Goal: Task Accomplishment & Management: Use online tool/utility

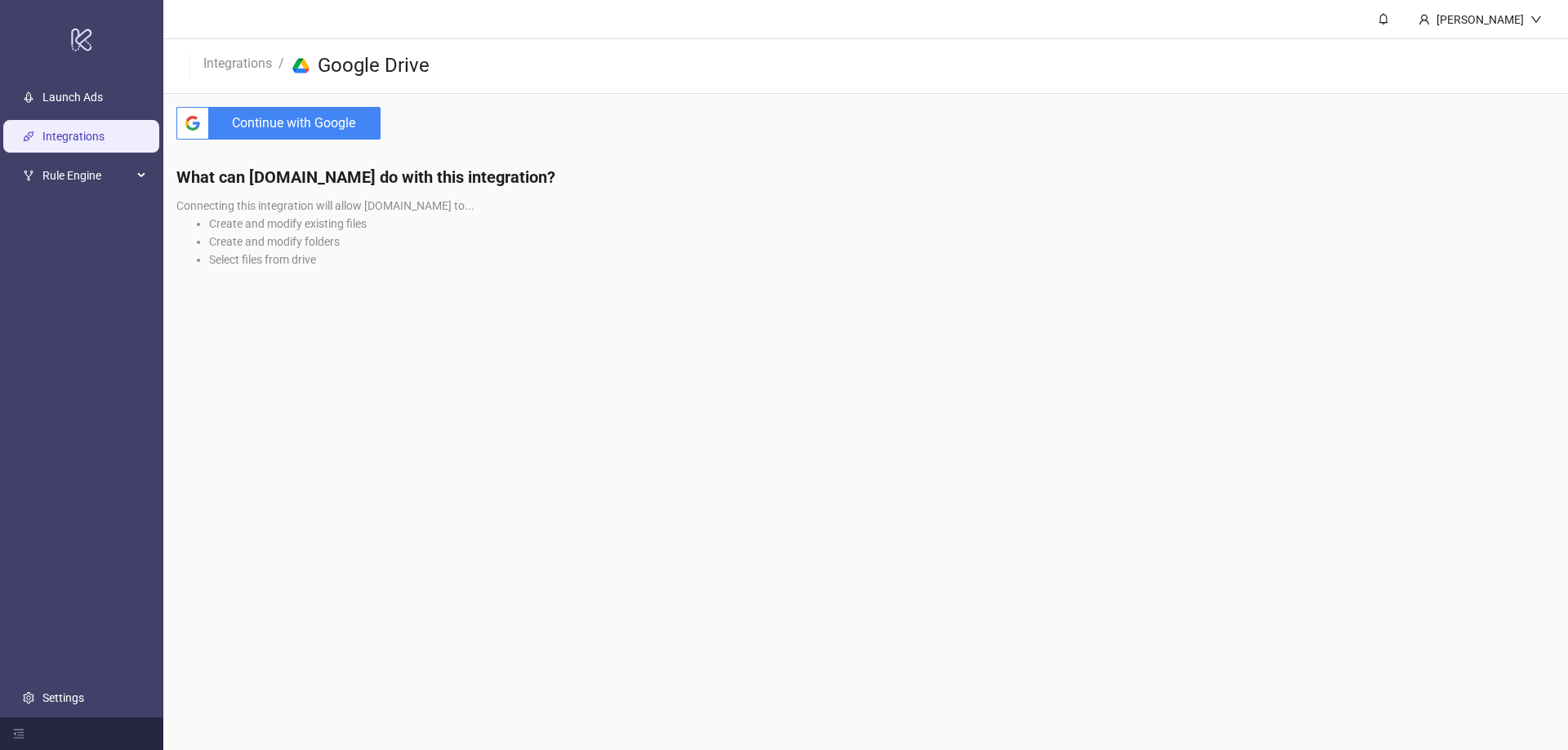
click at [293, 128] on span "Continue with Google" at bounding box center [298, 123] width 165 height 32
click at [89, 181] on span "Rule Engine" at bounding box center [87, 176] width 89 height 32
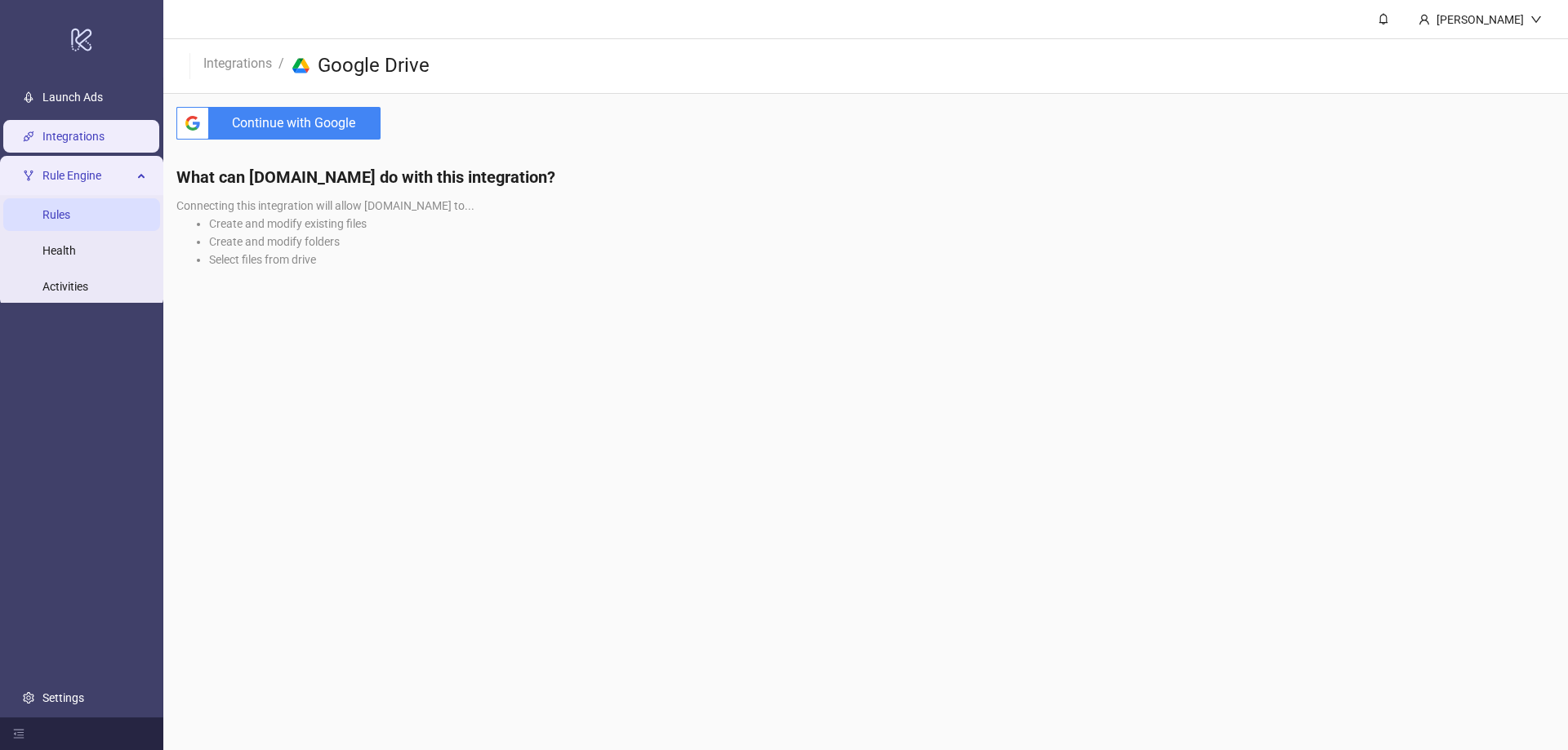
click at [70, 214] on link "Rules" at bounding box center [56, 215] width 28 height 13
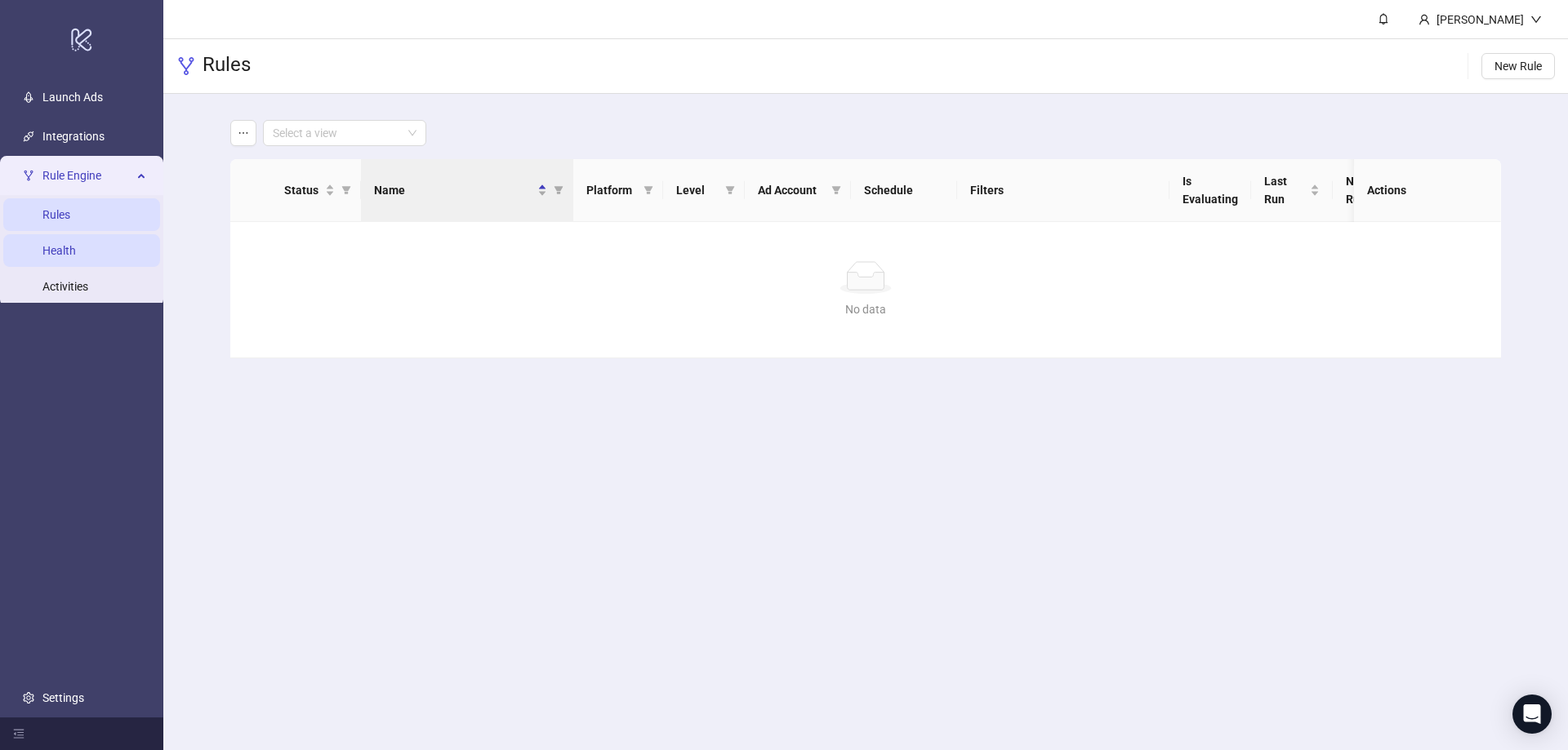
click at [76, 252] on link "Health" at bounding box center [59, 251] width 33 height 13
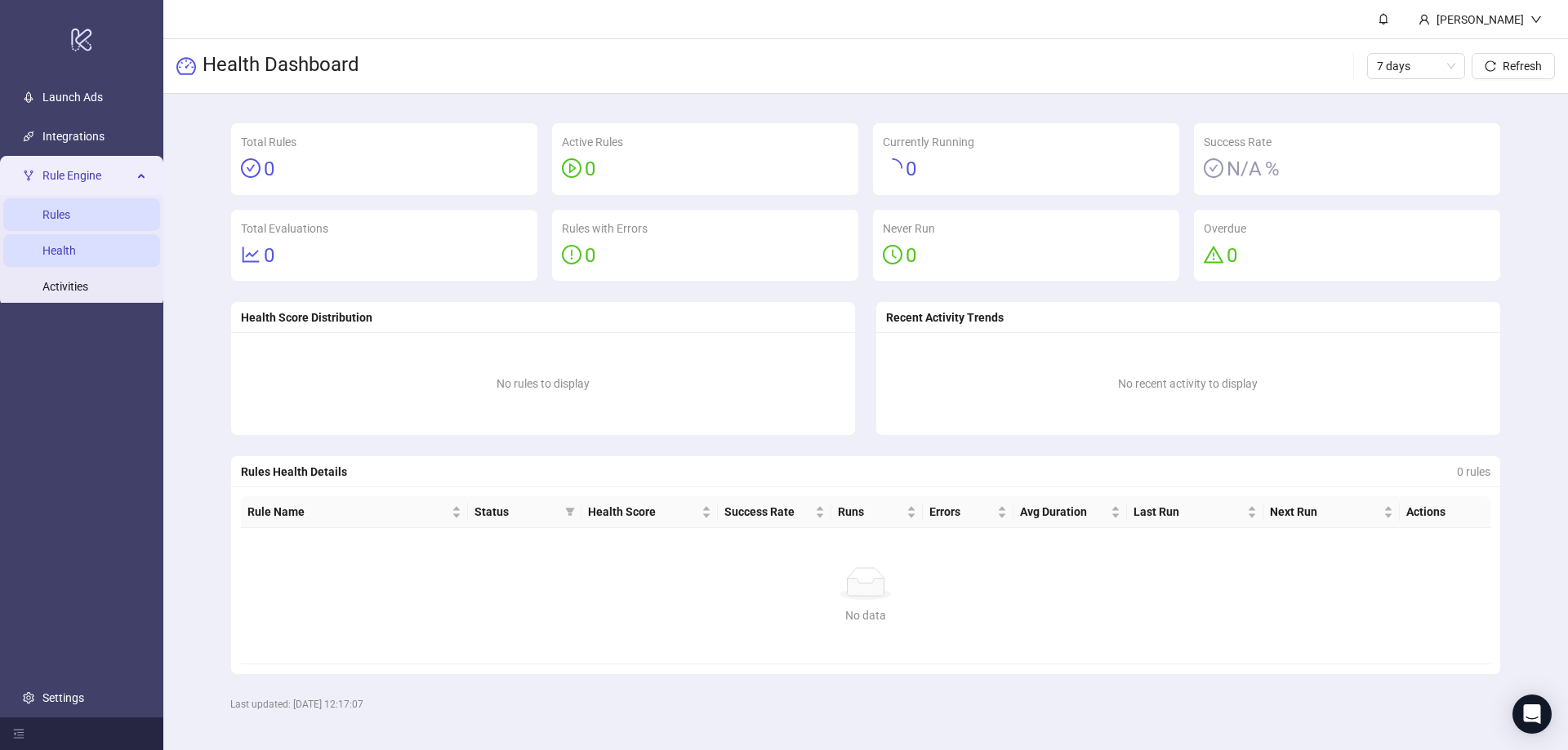
click at [70, 212] on link "Rules" at bounding box center [56, 215] width 28 height 13
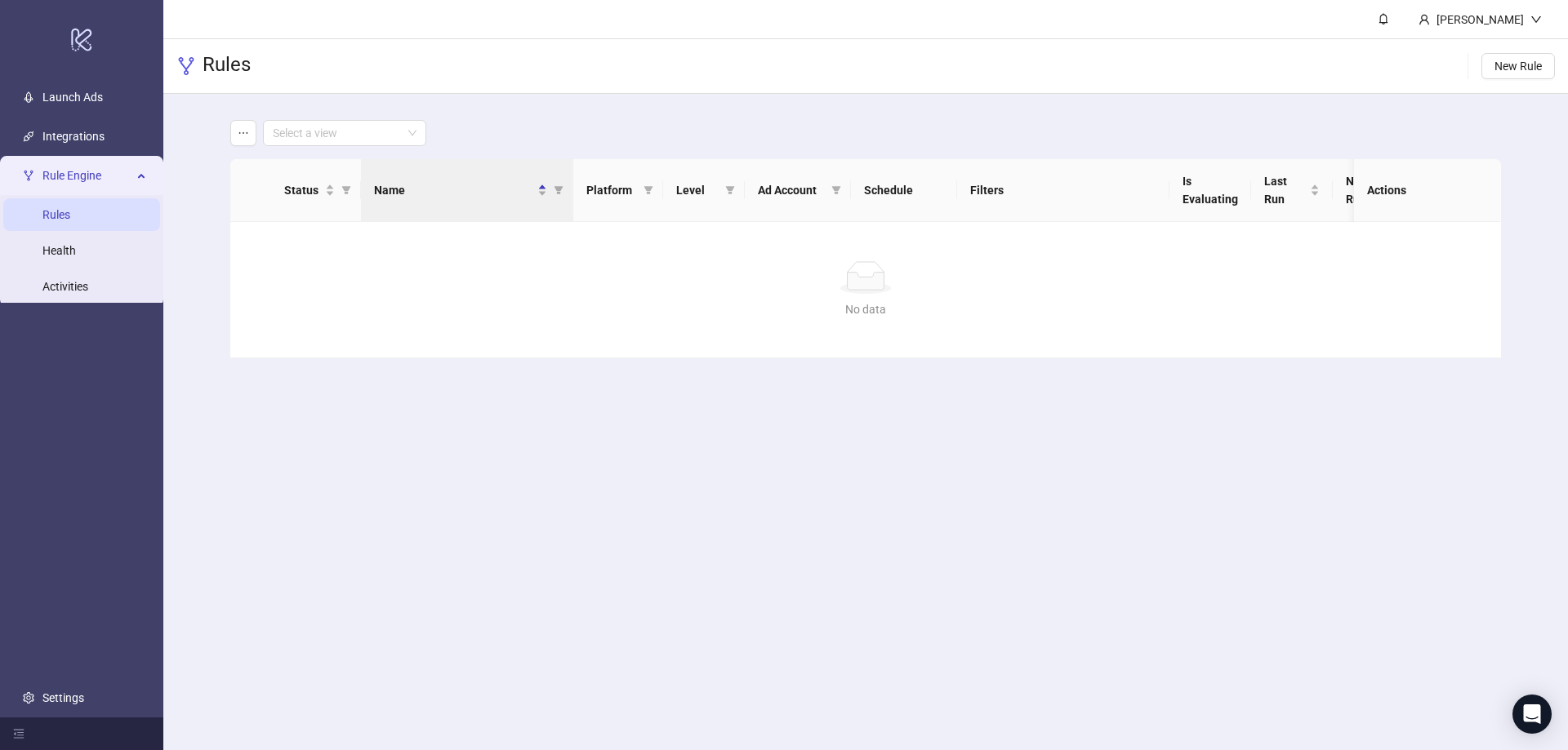
click at [1394, 114] on main "Select a view Status Name Platform Level Ad Account Schedule Filters Is Evaluat…" at bounding box center [865, 240] width 1297 height 291
click at [1498, 71] on span "New Rule" at bounding box center [1518, 66] width 47 height 13
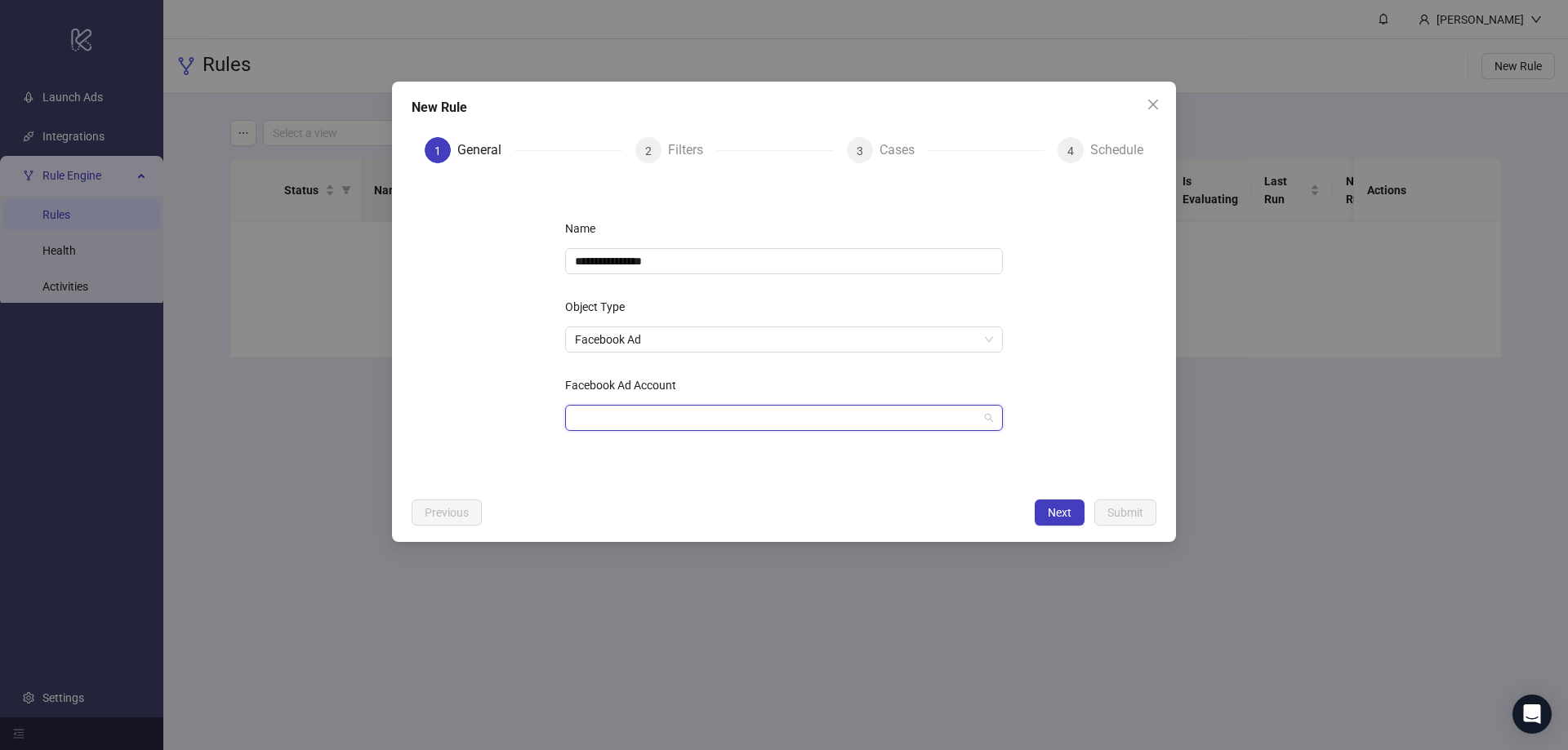
click at [656, 424] on input "Facebook Ad Account" at bounding box center [777, 418] width 403 height 25
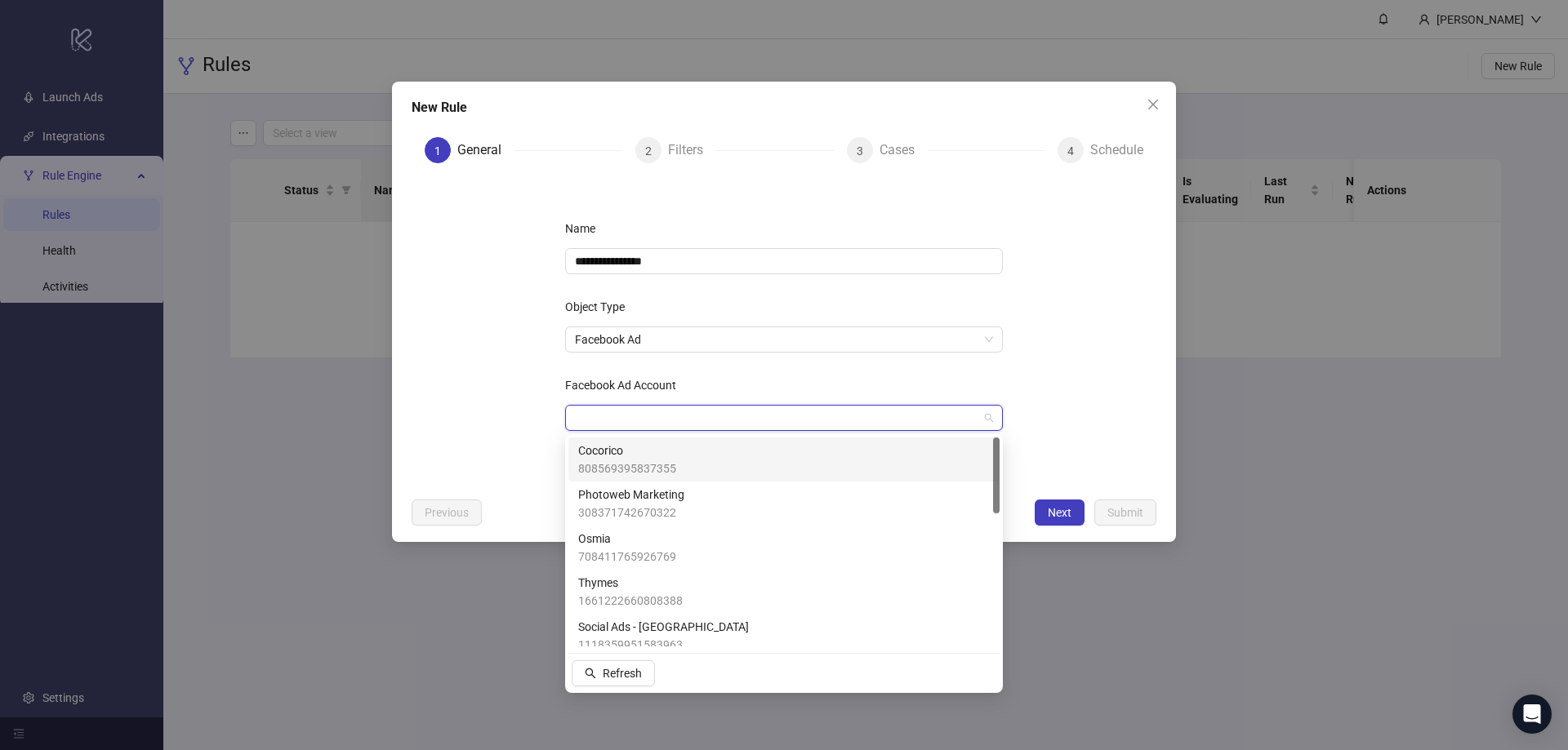
click at [662, 467] on span "808569395837355" at bounding box center [627, 469] width 98 height 18
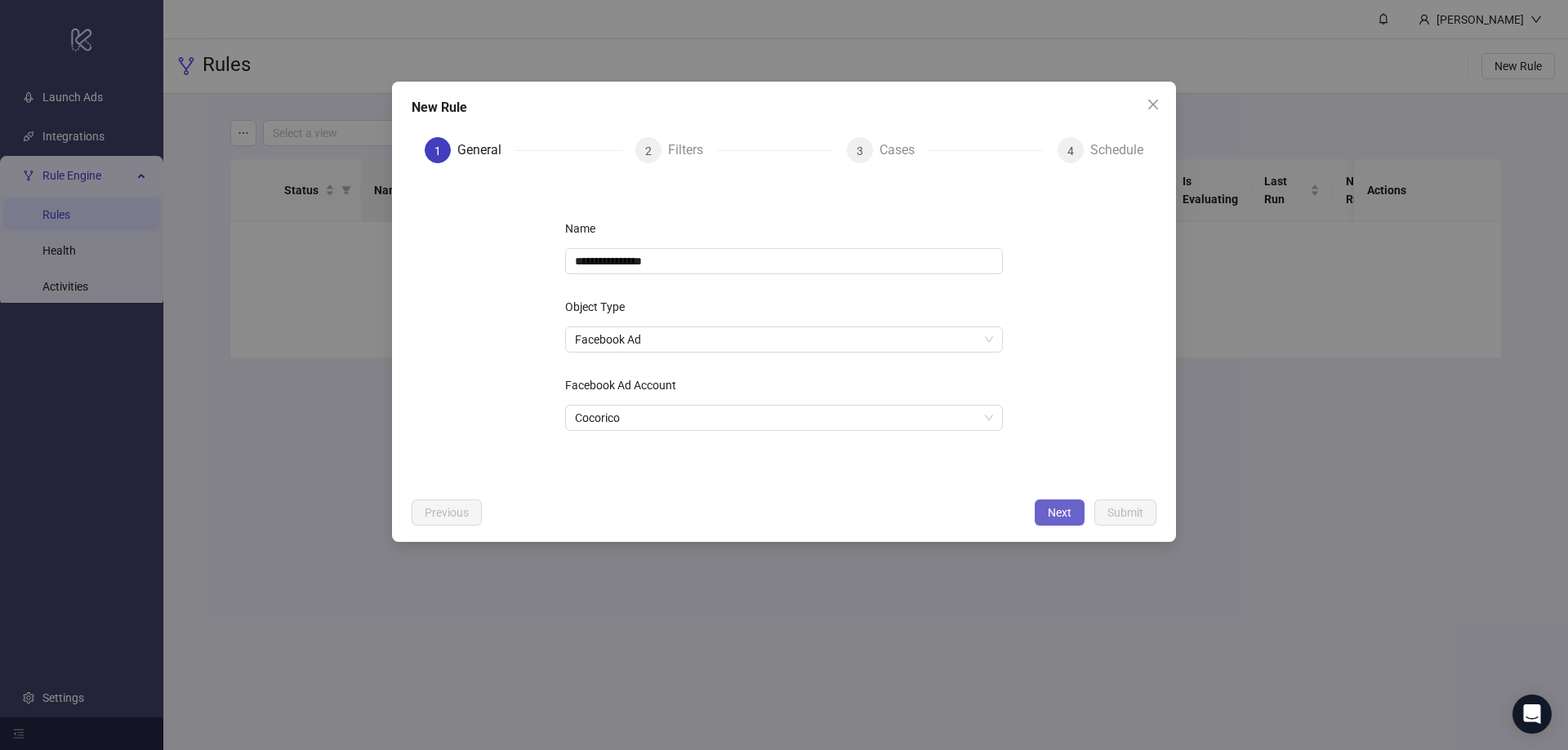
click at [1059, 511] on span "Next" at bounding box center [1060, 512] width 24 height 13
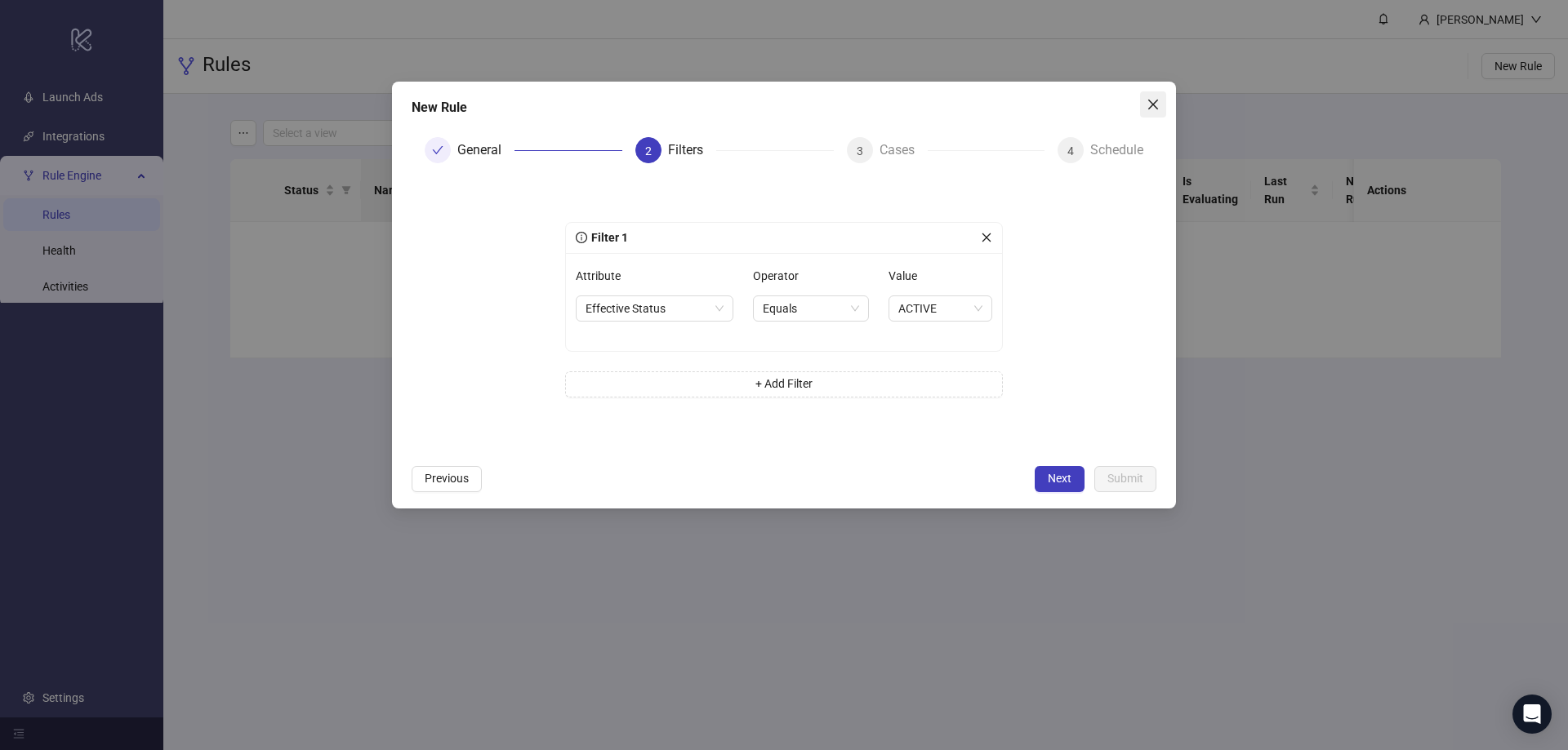
click at [1149, 107] on icon "close" at bounding box center [1152, 104] width 13 height 13
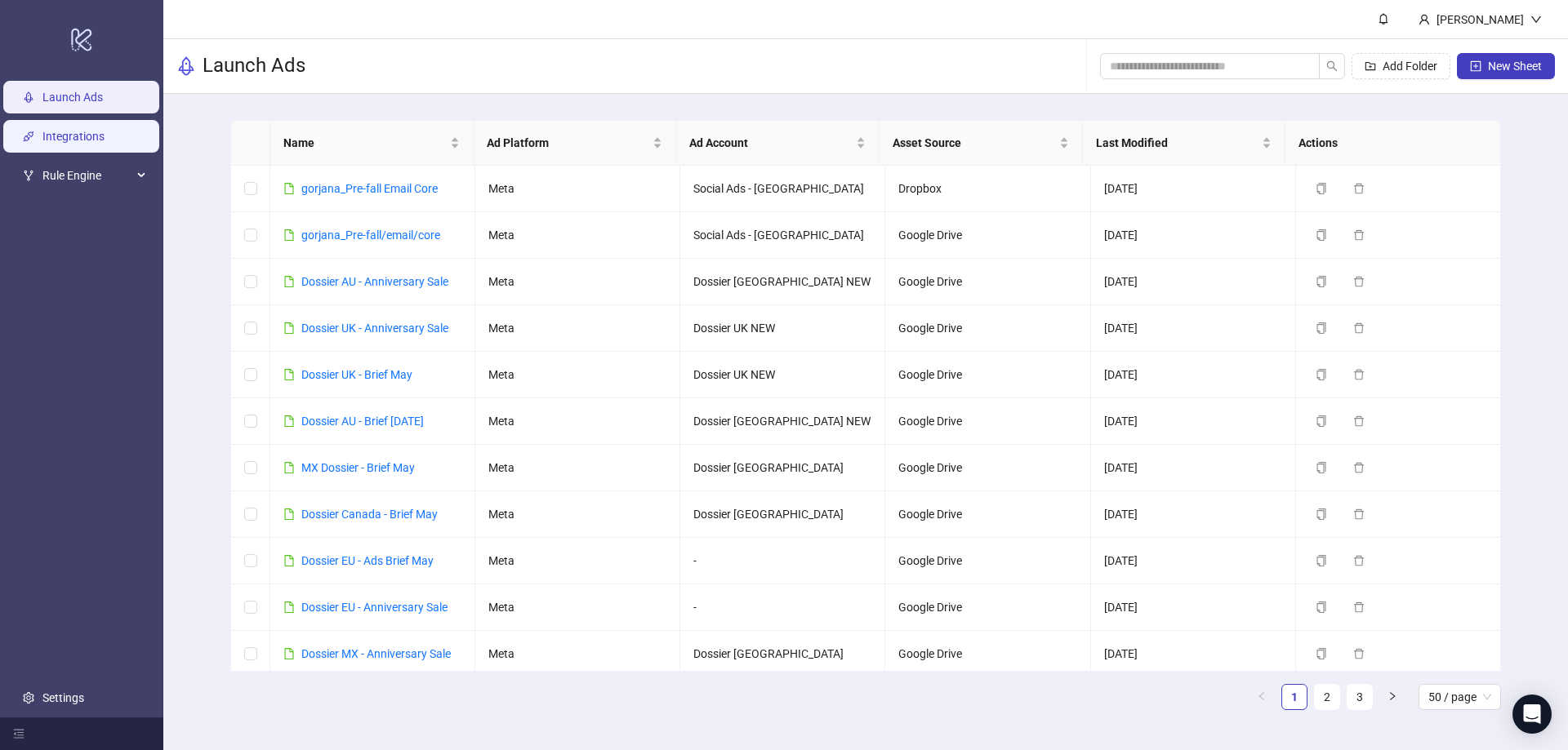
click at [73, 144] on link "Integrations" at bounding box center [73, 137] width 62 height 13
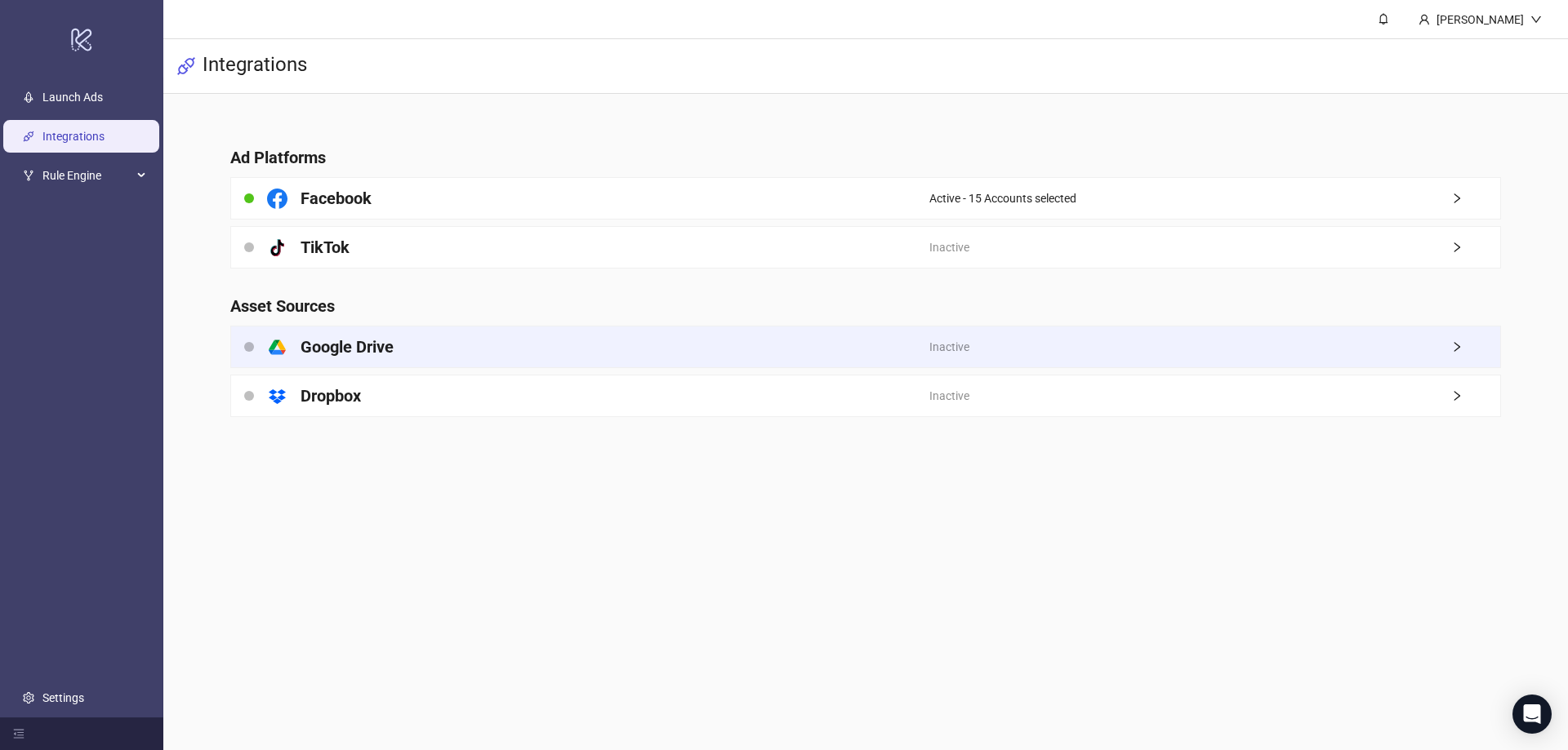
click at [424, 353] on div "platform/google_drive Google Drive" at bounding box center [580, 347] width 698 height 41
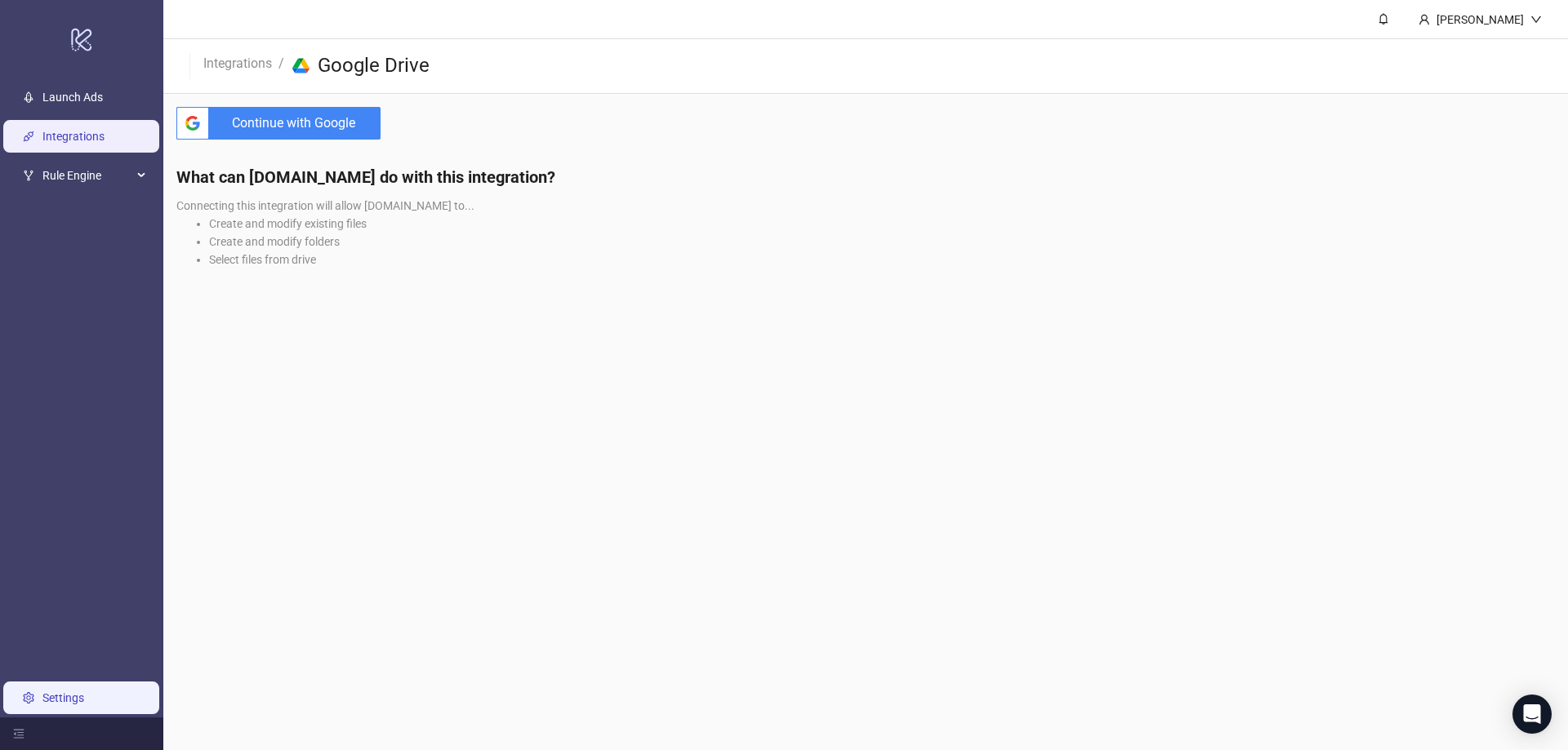
click at [58, 692] on link "Settings" at bounding box center [63, 698] width 41 height 13
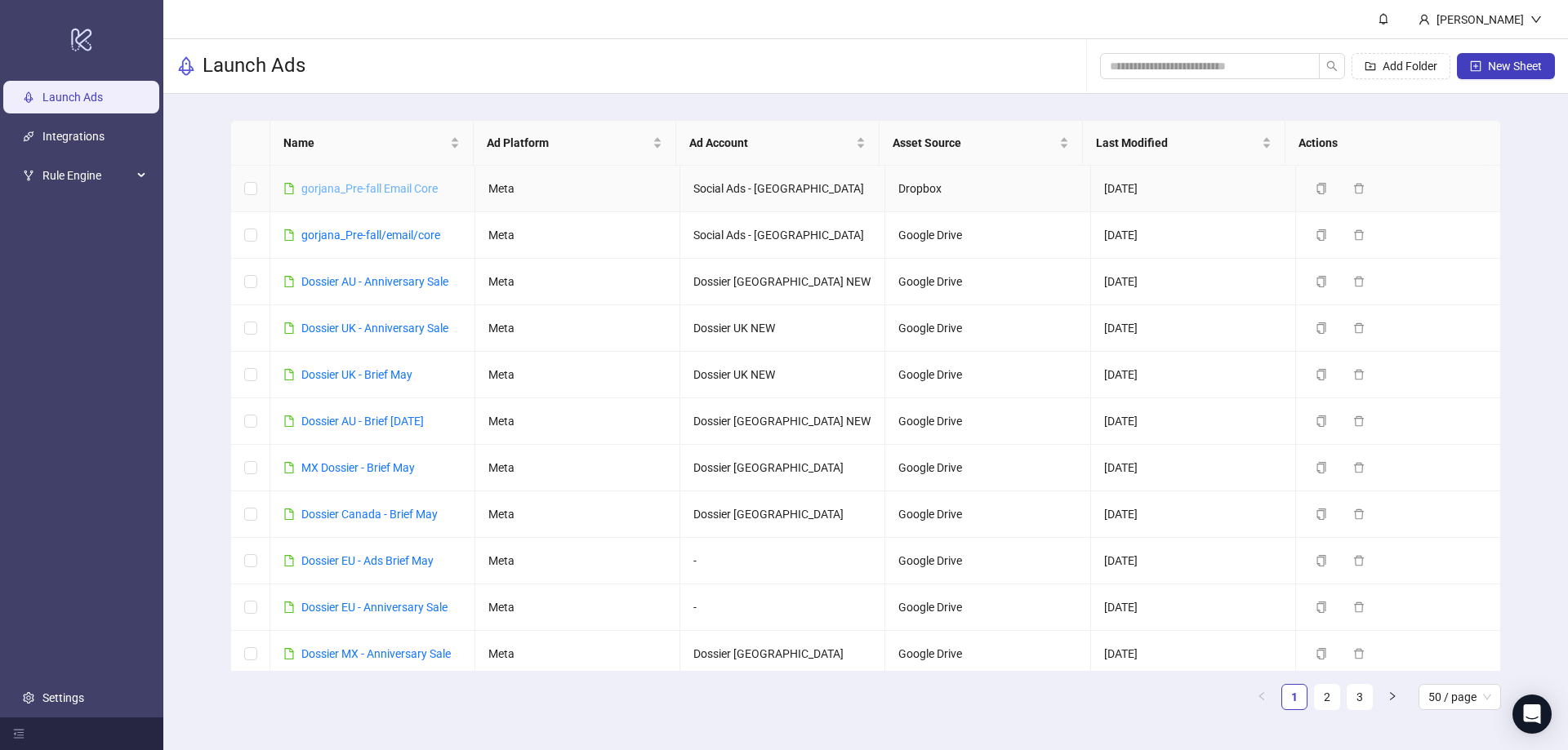
click at [387, 188] on link "gorjana_Pre-fall Email Core" at bounding box center [369, 188] width 137 height 13
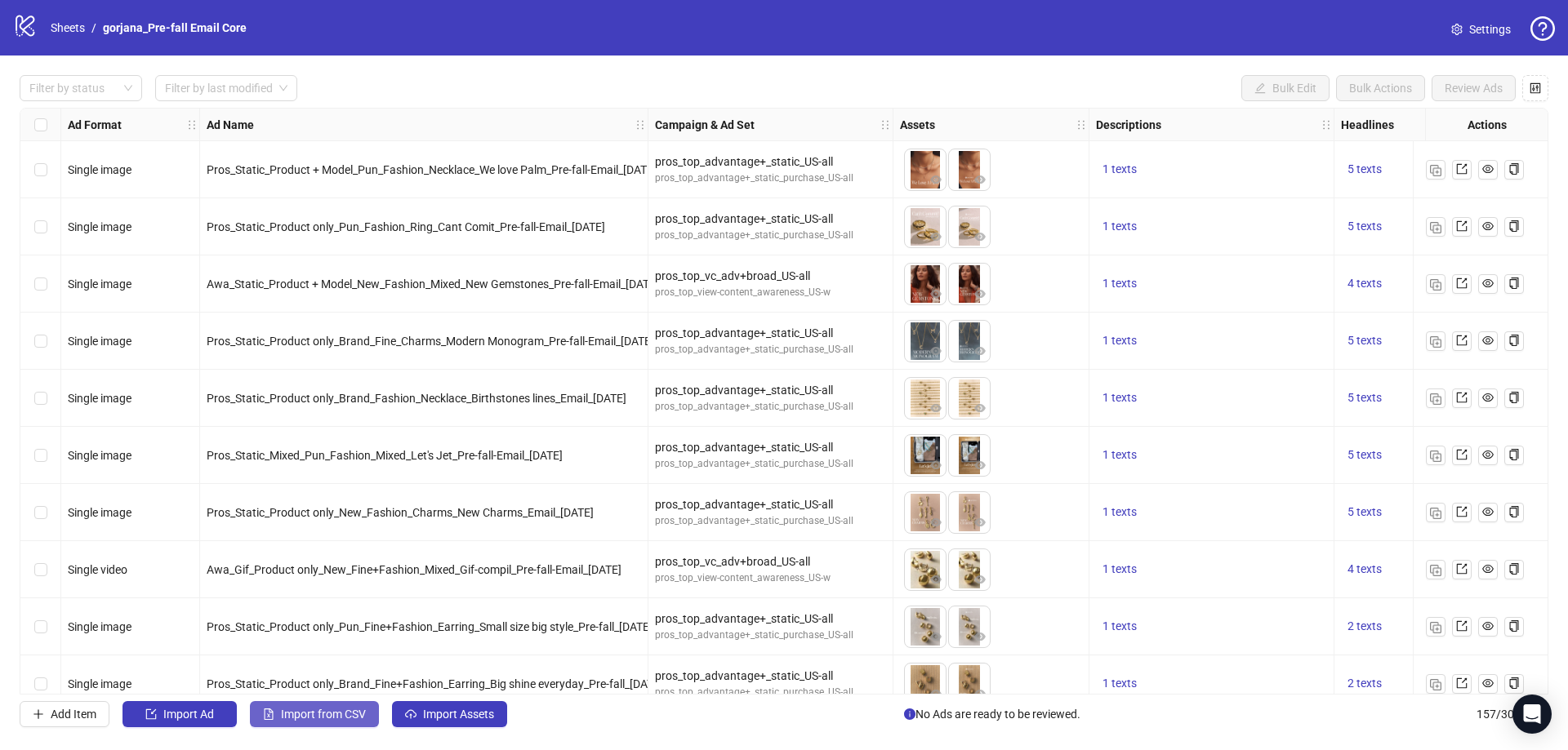
click at [338, 719] on span "Import from CSV" at bounding box center [323, 714] width 85 height 13
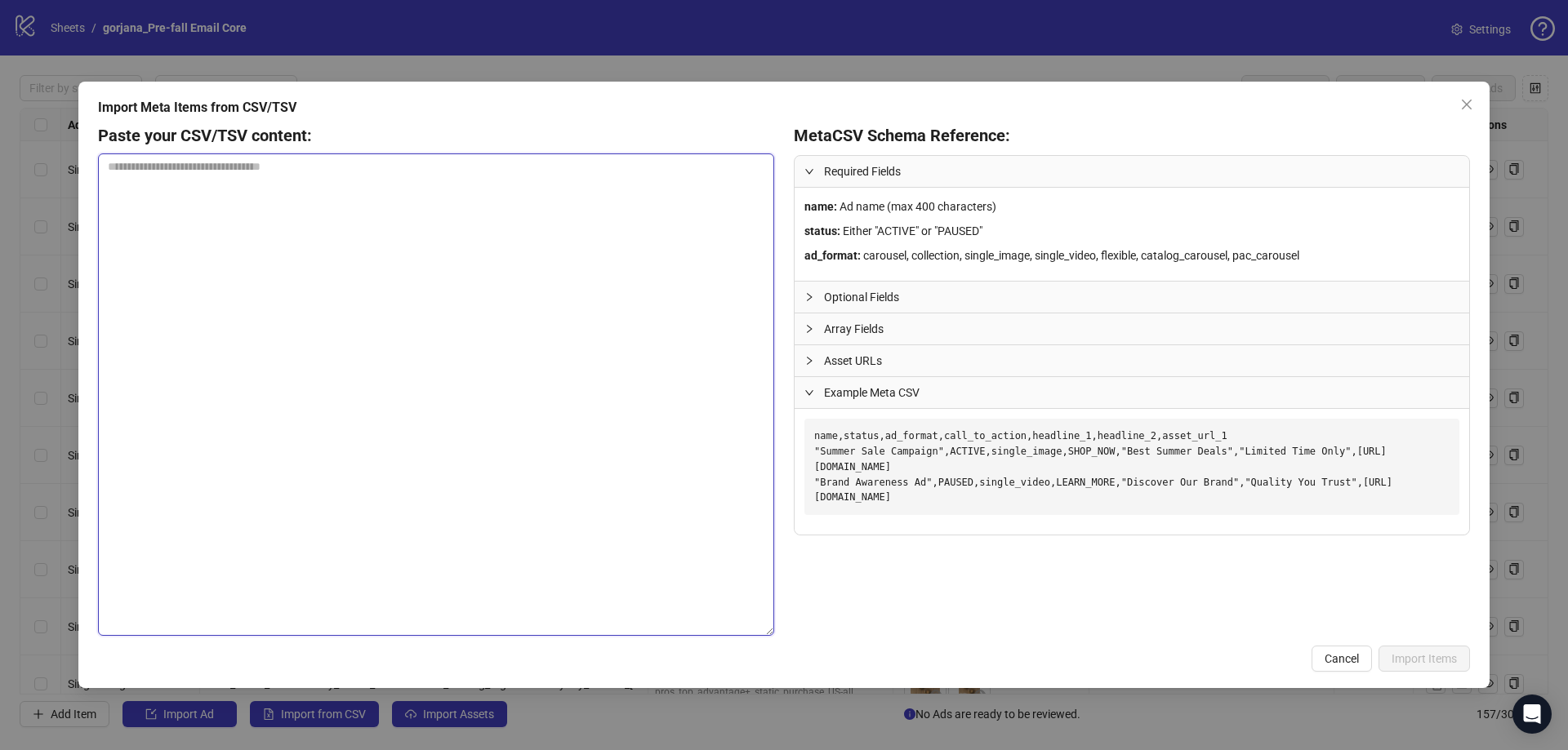
click at [376, 234] on textarea at bounding box center [436, 394] width 676 height 483
click at [1468, 101] on icon "close" at bounding box center [1466, 104] width 13 height 13
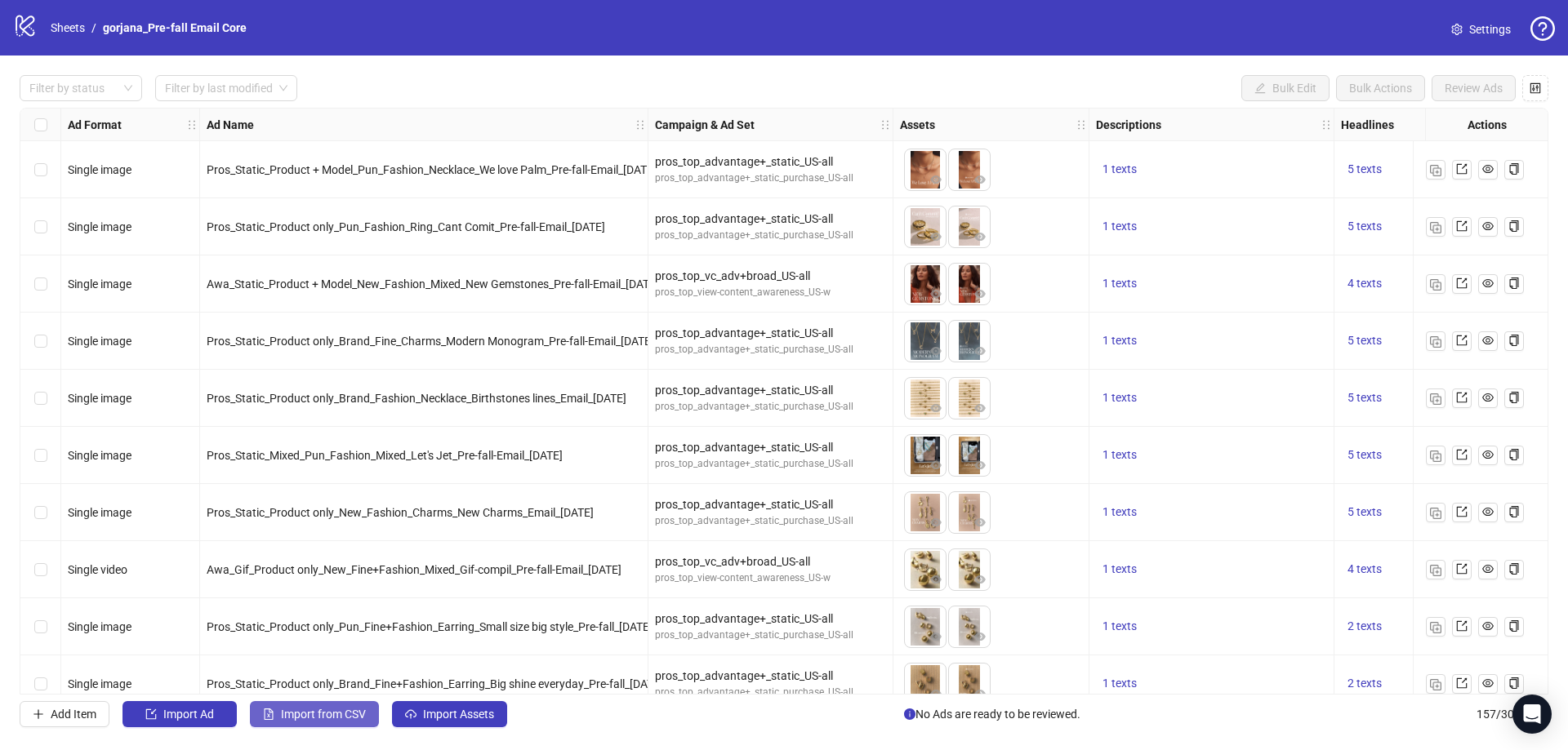
click at [336, 713] on span "Import from CSV" at bounding box center [323, 714] width 85 height 13
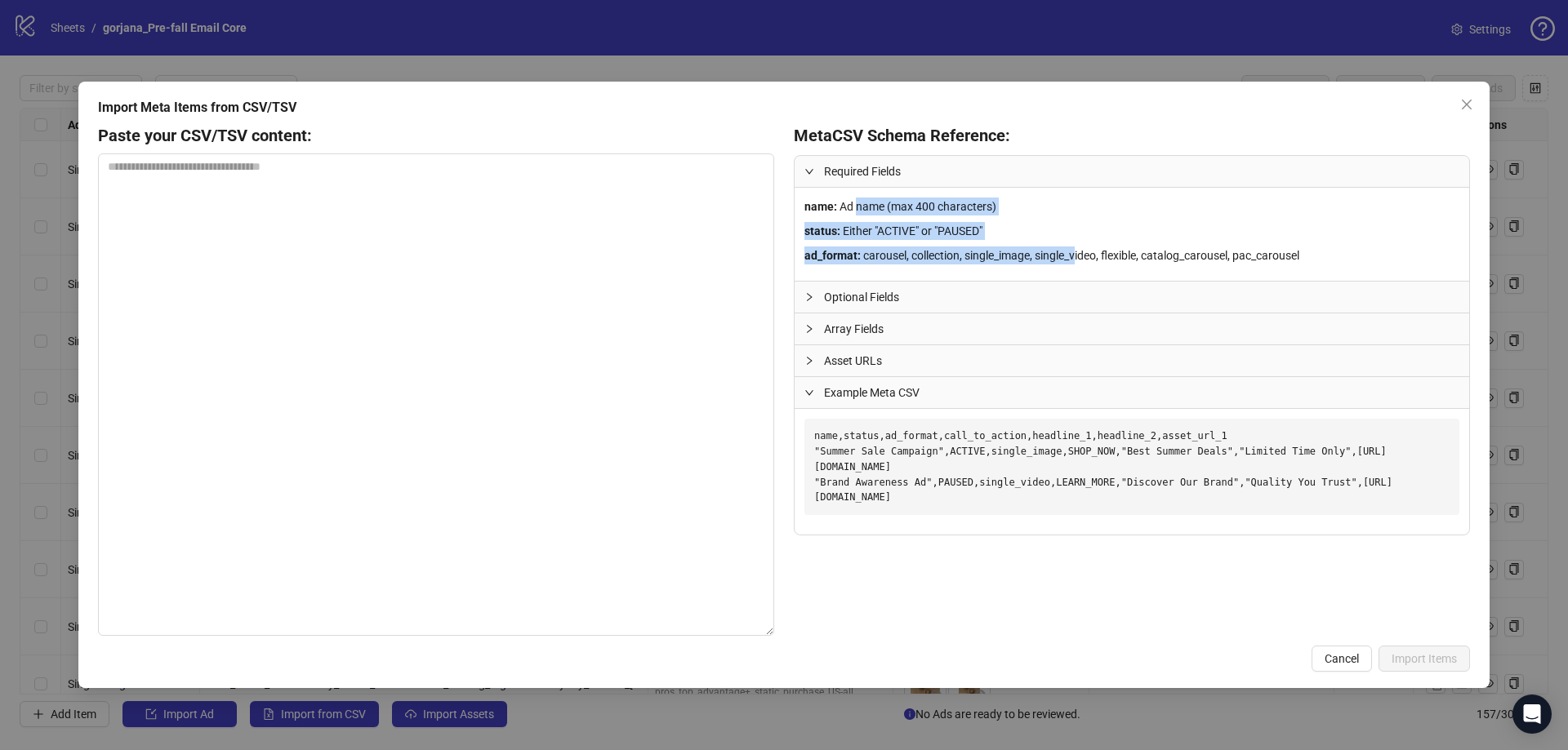
drag, startPoint x: 931, startPoint y: 207, endPoint x: 1077, endPoint y: 249, distance: 151.9
click at [1077, 249] on div "name : Ad name (max 400 characters) status : Either "ACTIVE" or "PAUSED" ad_for…" at bounding box center [1132, 234] width 674 height 93
drag, startPoint x: 1077, startPoint y: 249, endPoint x: 1068, endPoint y: 251, distance: 9.2
click at [1077, 250] on span "carousel, collection, single_image, single_video, flexible, catalog_carousel, p…" at bounding box center [1081, 255] width 436 height 13
click at [960, 250] on span "carousel, collection, single_image, single_video, flexible, catalog_carousel, p…" at bounding box center [1081, 255] width 436 height 13
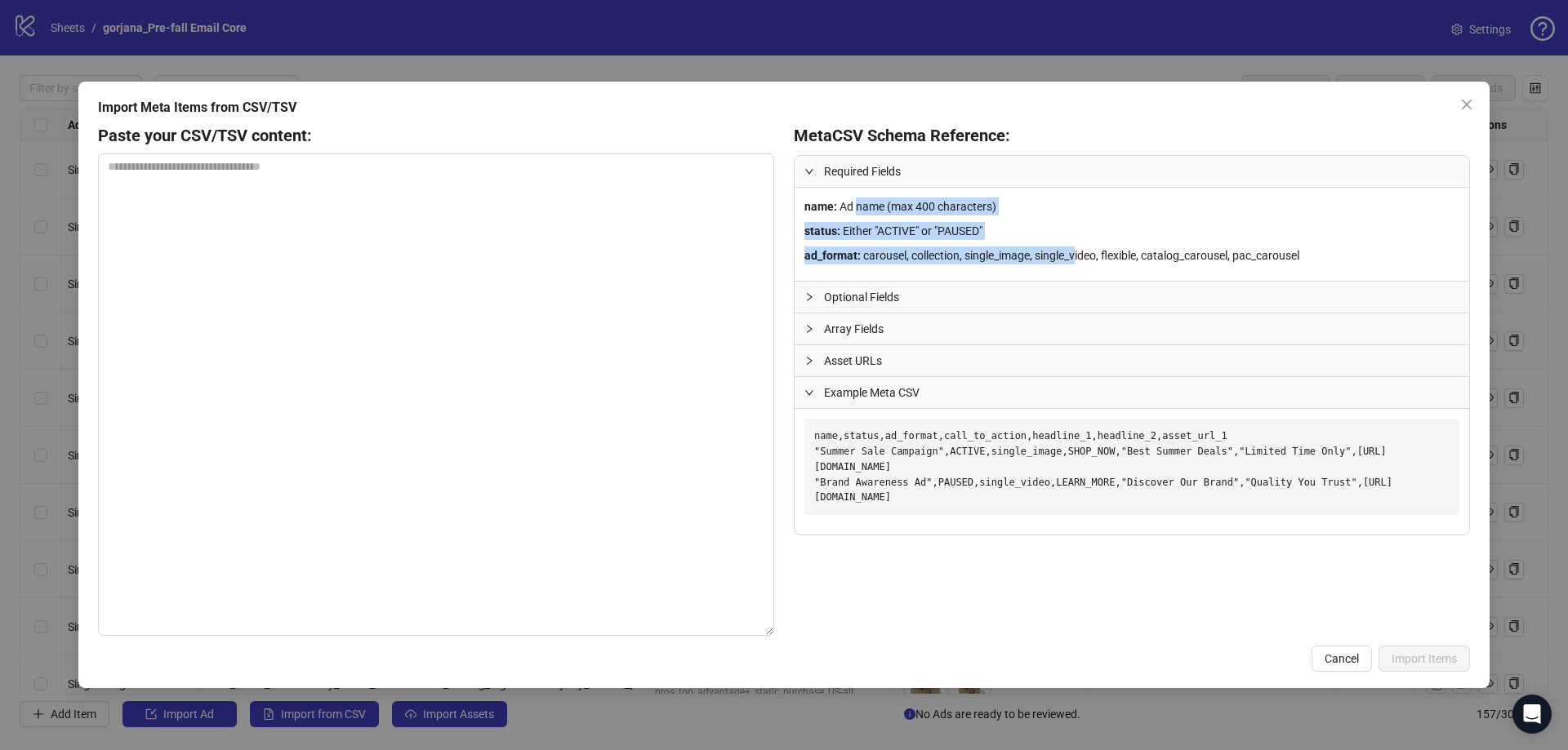
click at [894, 262] on div "ad_format : carousel, collection, single_image, single_video, flexible, catalog…" at bounding box center [1132, 256] width 655 height 18
drag, startPoint x: 882, startPoint y: 253, endPoint x: 1227, endPoint y: 269, distance: 345.4
click at [1227, 269] on div "name : Ad name (max 400 characters) status : Either "ACTIVE" or "PAUSED" ad_for…" at bounding box center [1132, 234] width 674 height 93
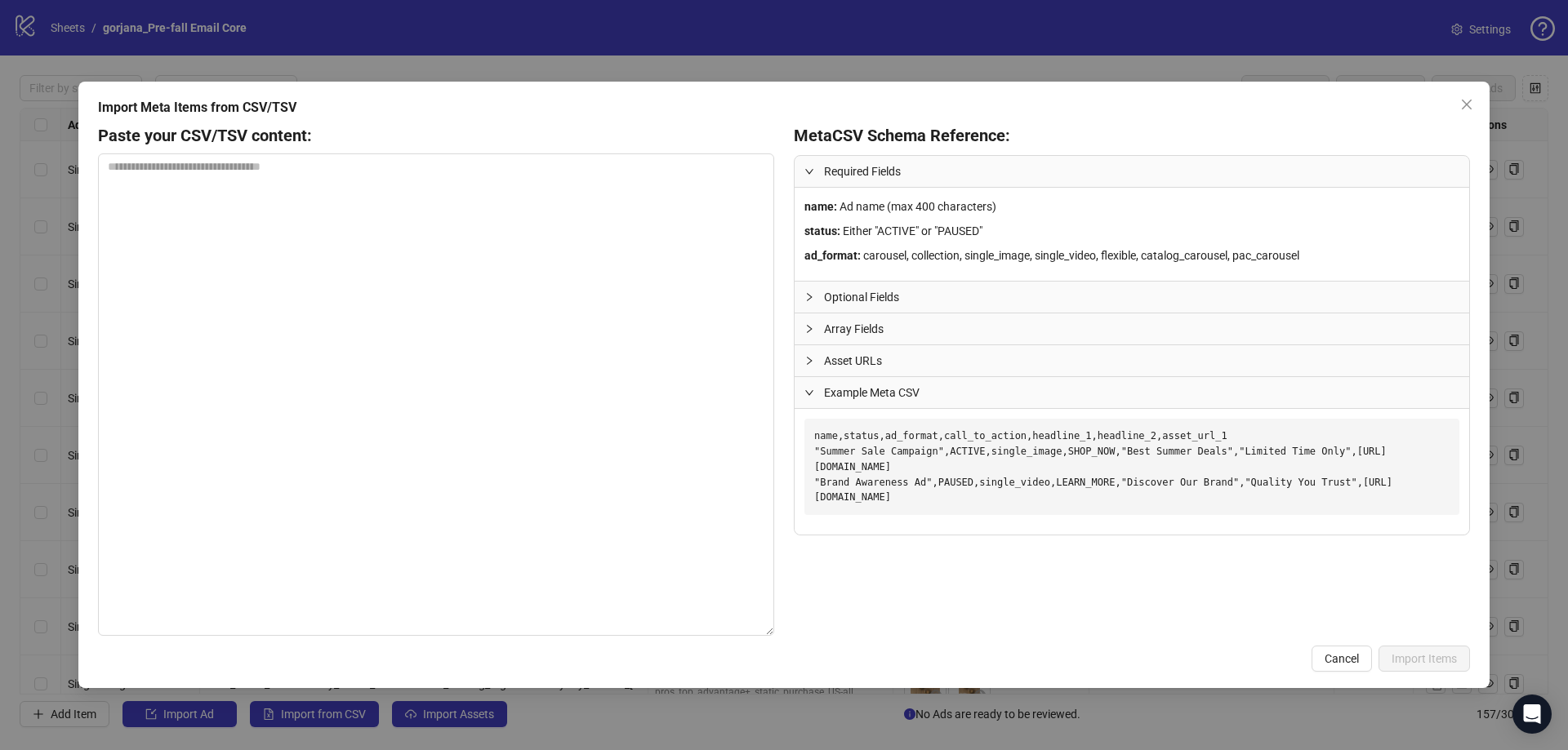
click at [812, 299] on icon "collapsed" at bounding box center [809, 297] width 10 height 10
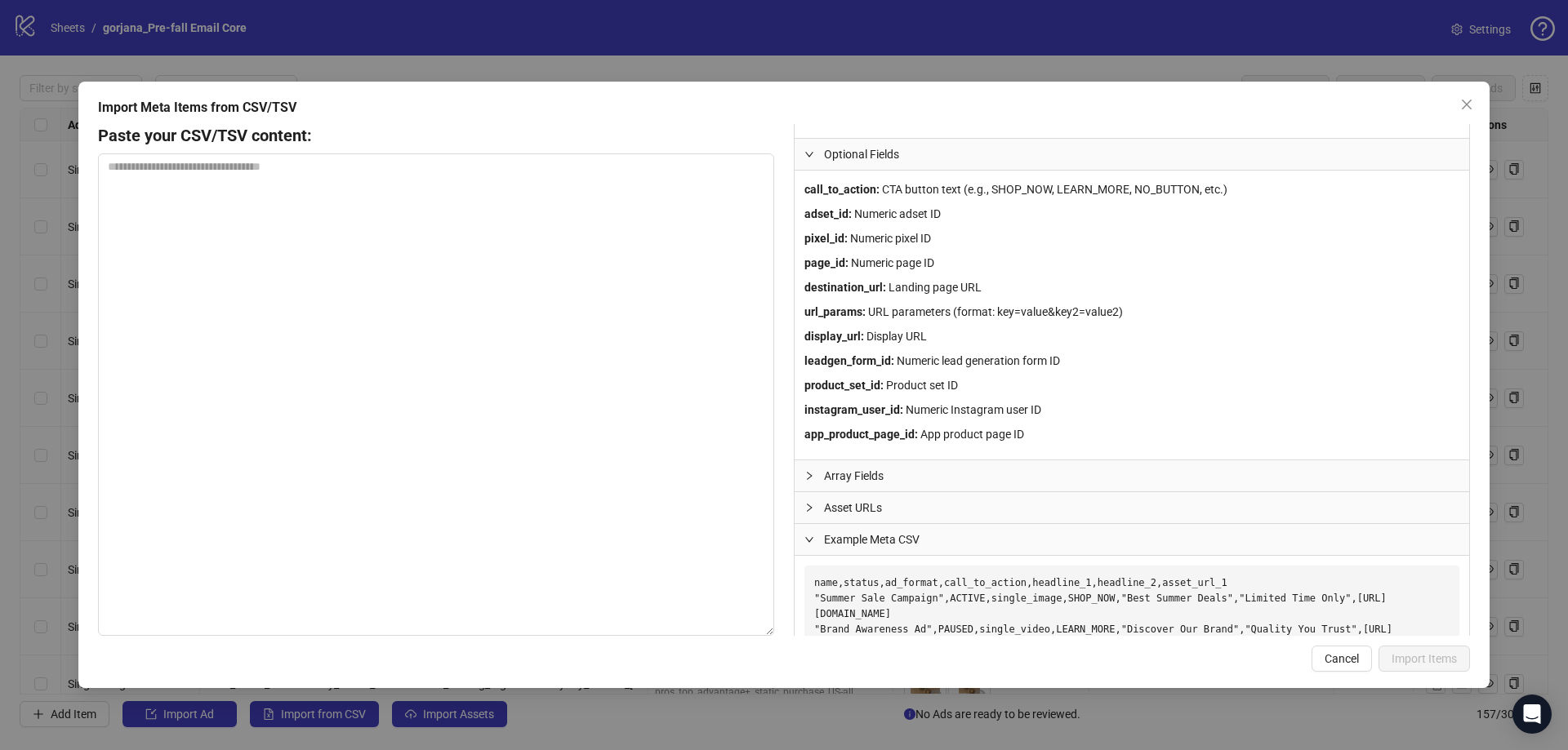
scroll to position [163, 0]
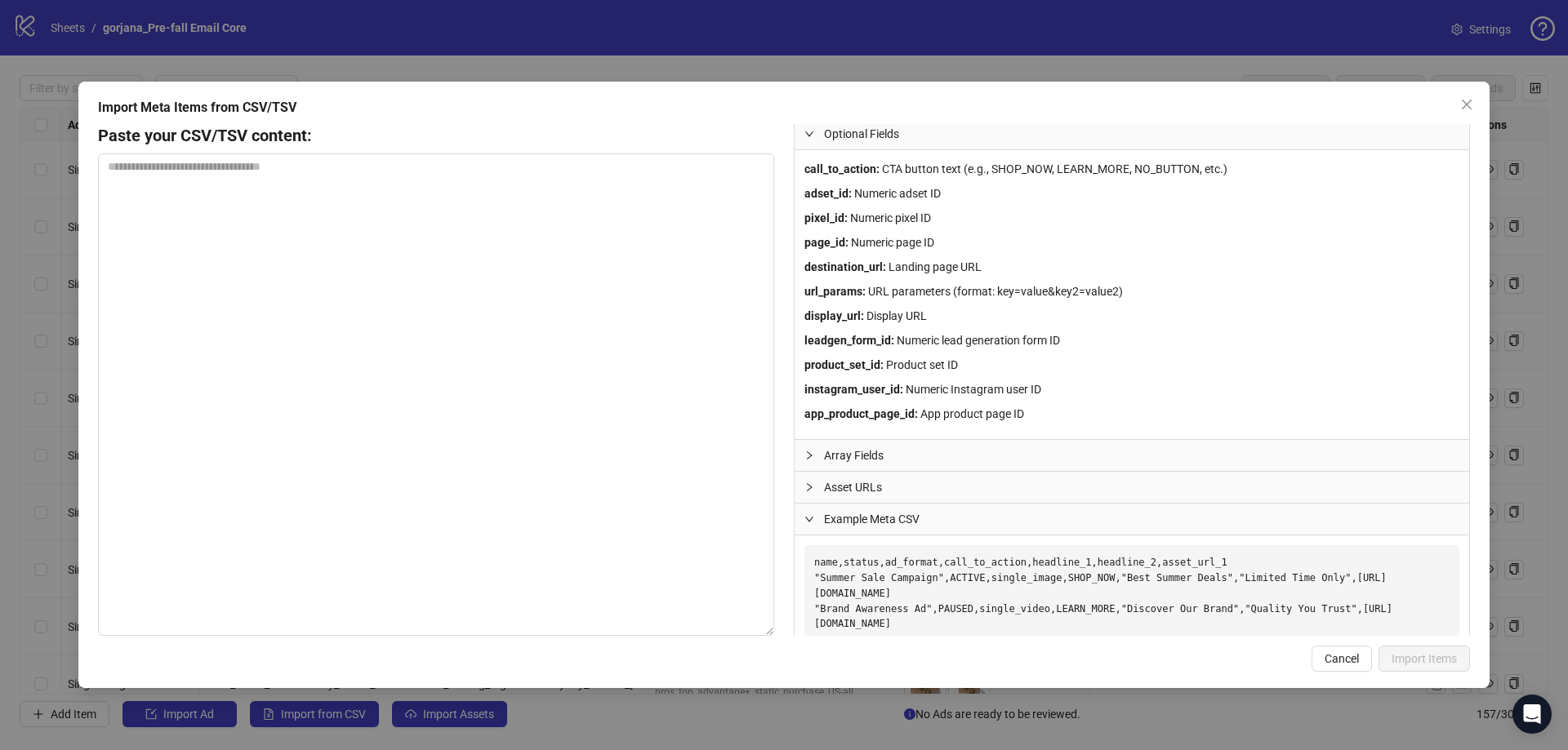
click at [809, 455] on icon "collapsed" at bounding box center [809, 455] width 10 height 10
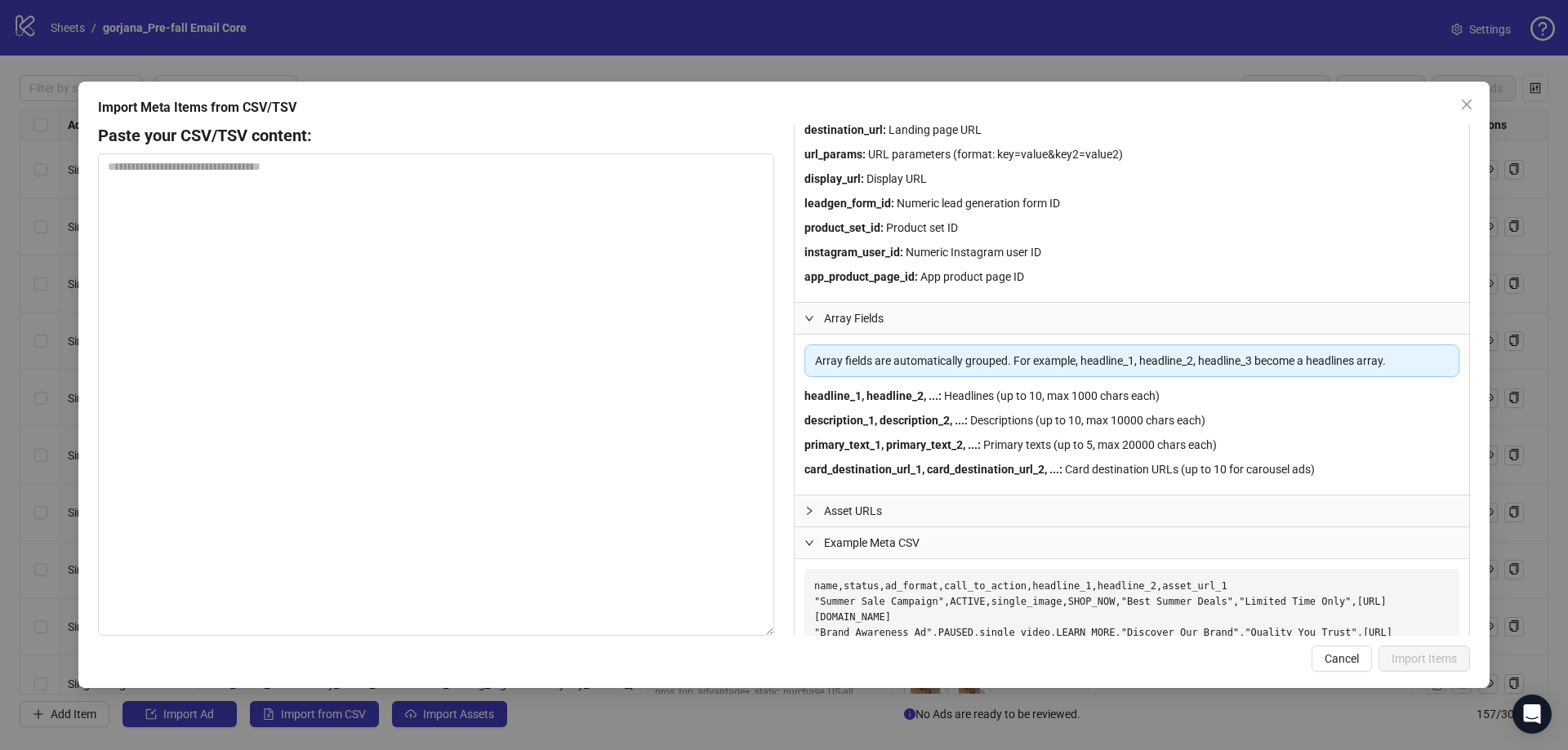
scroll to position [326, 0]
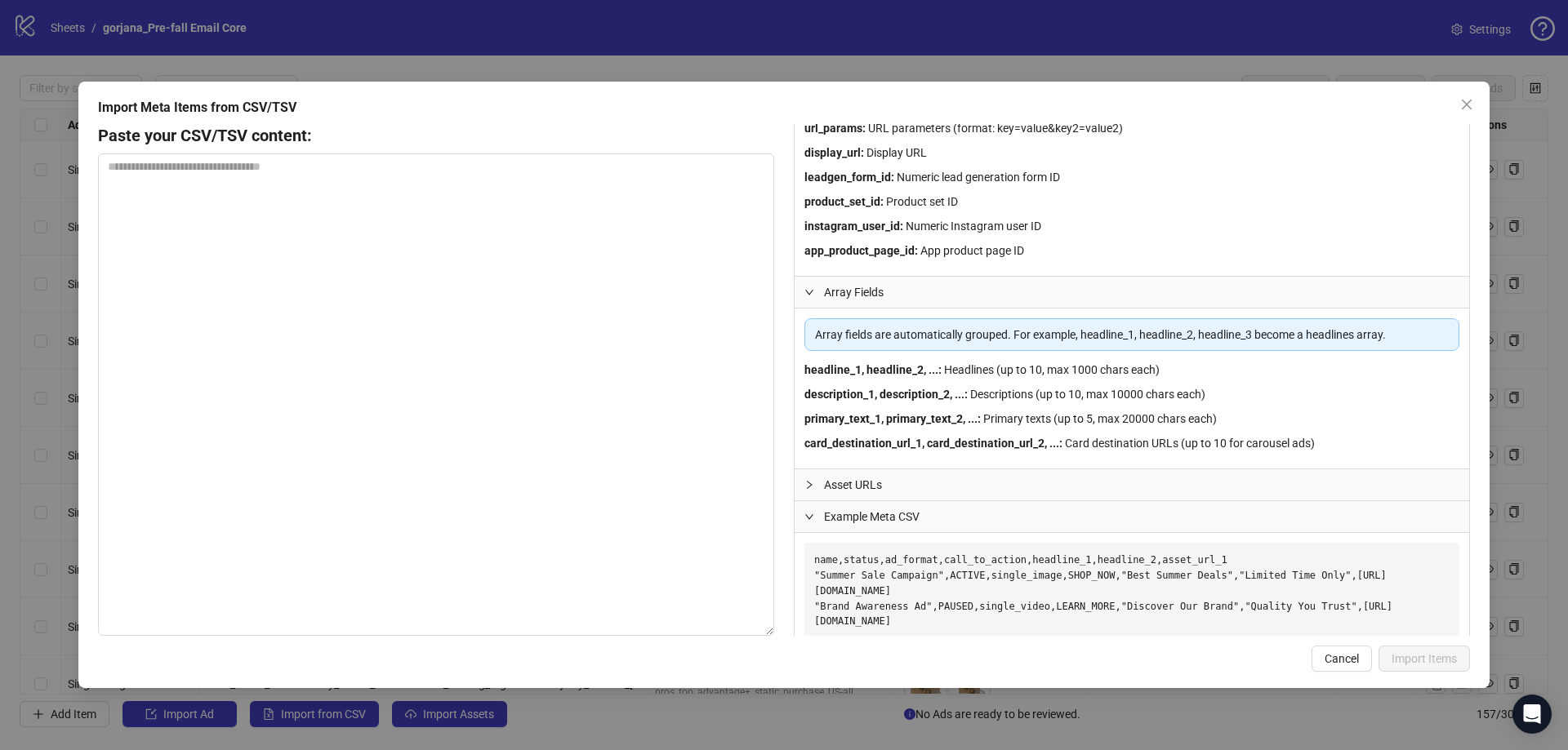
click at [807, 485] on icon "collapsed" at bounding box center [809, 485] width 10 height 10
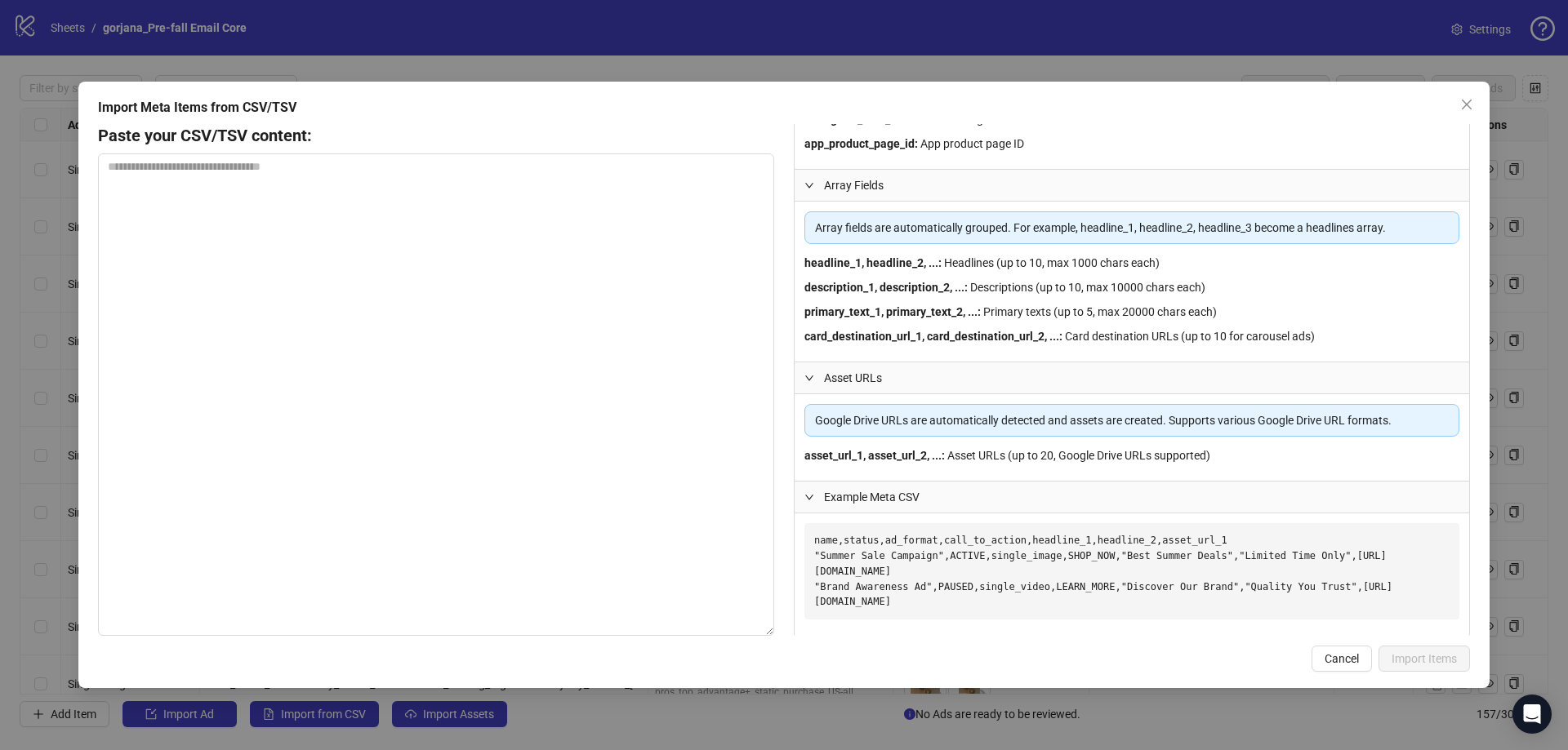
scroll to position [437, 0]
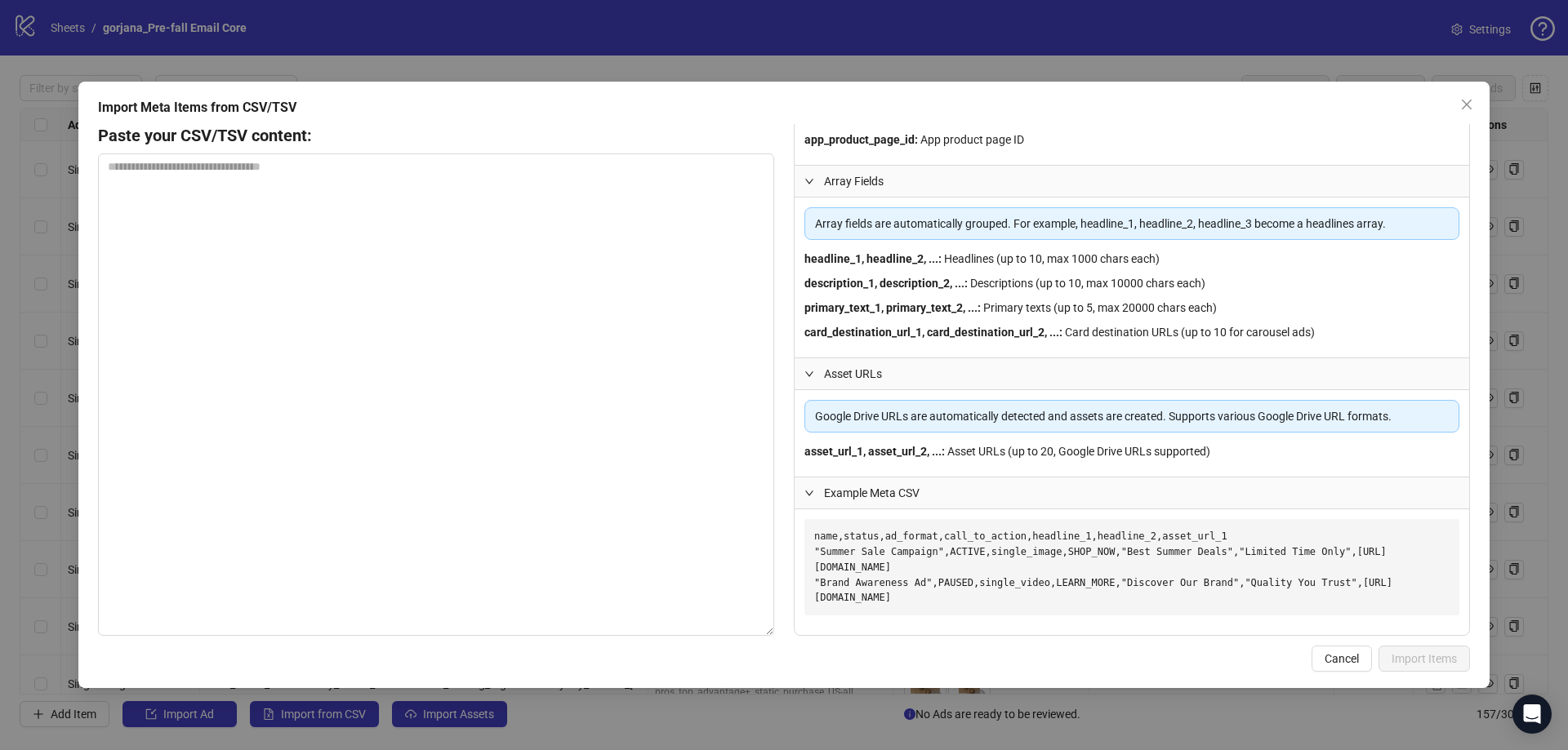
click at [810, 494] on icon "expanded" at bounding box center [809, 492] width 8 height 5
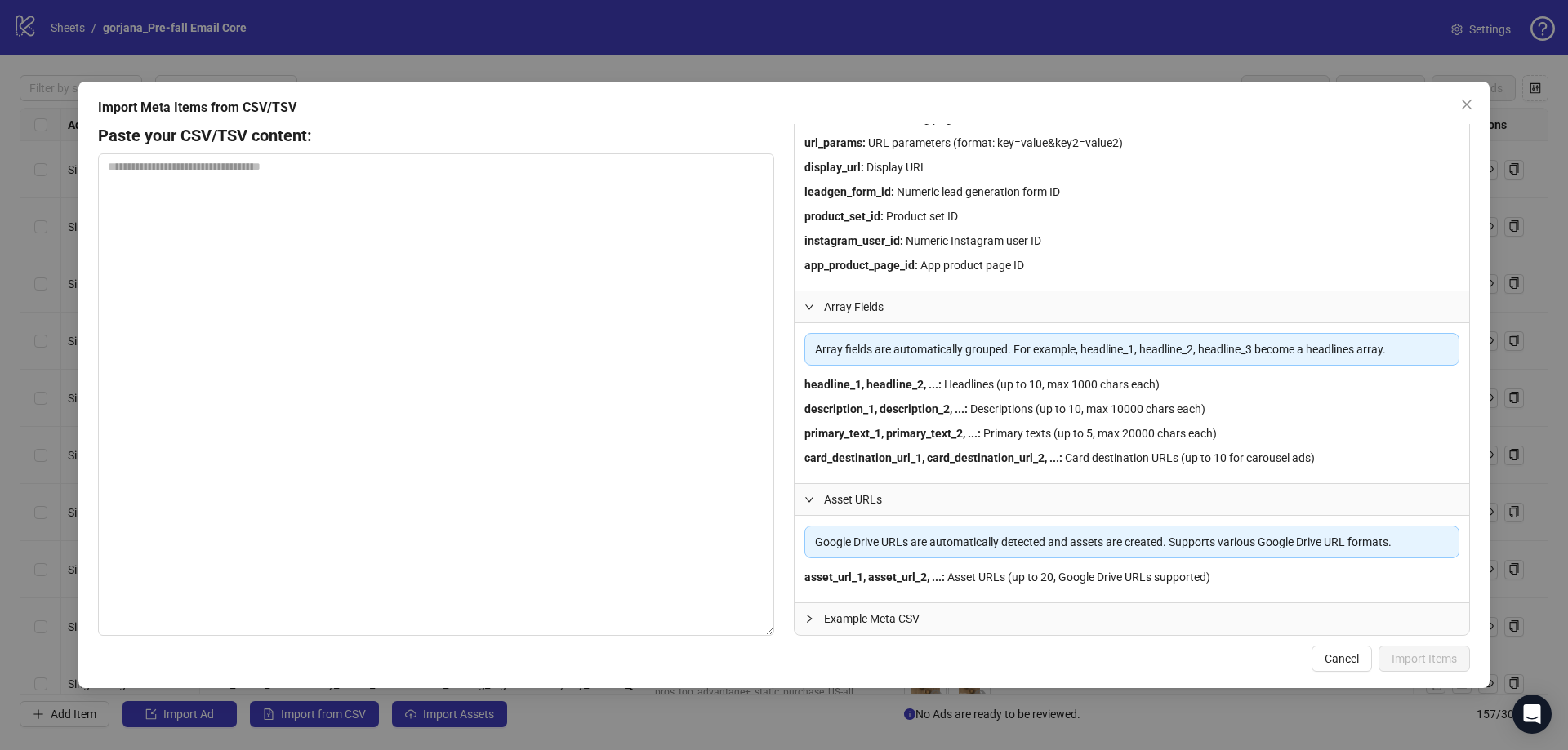
scroll to position [311, 0]
click at [802, 614] on div "Example Meta CSV" at bounding box center [1132, 620] width 674 height 31
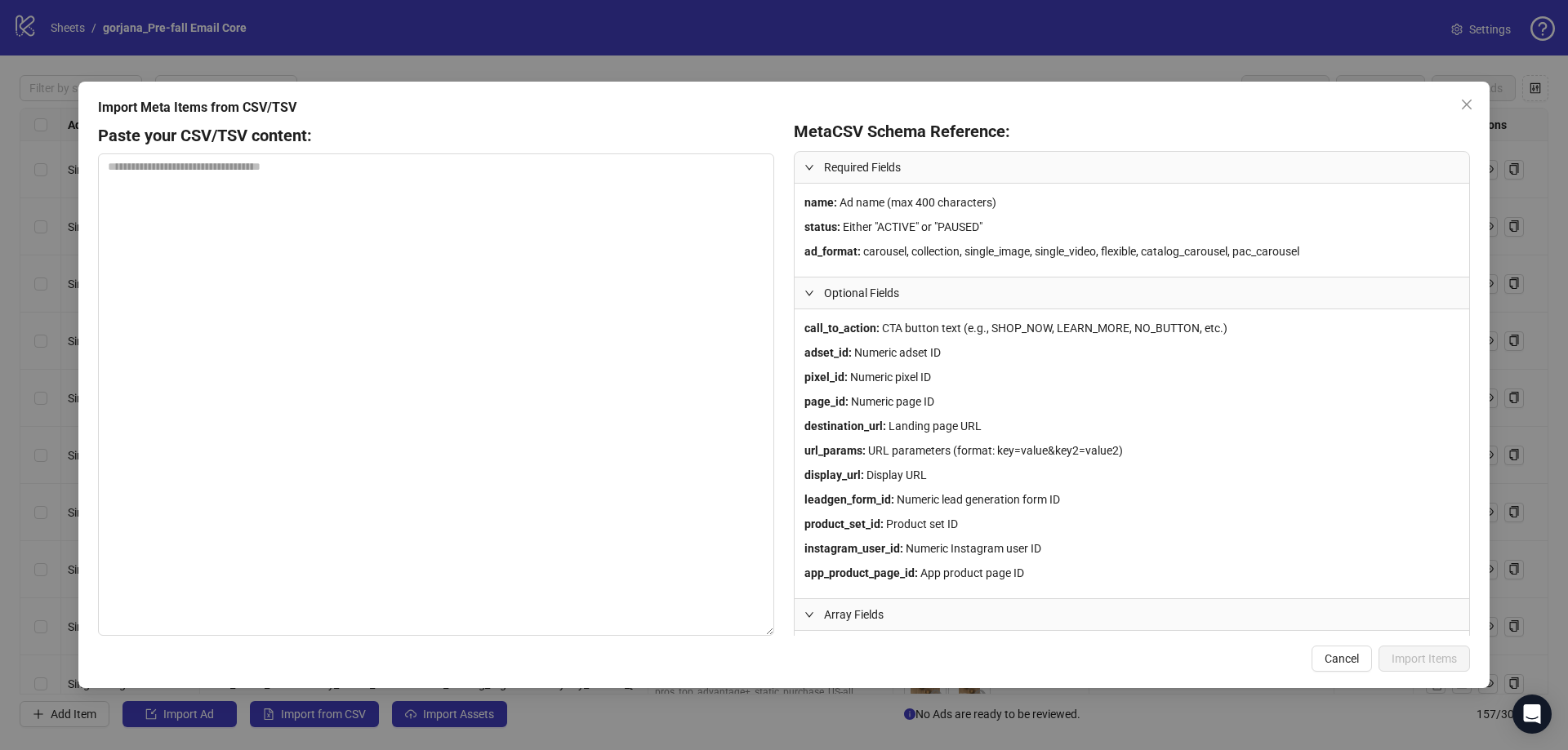
scroll to position [0, 0]
click at [1338, 658] on span "Cancel" at bounding box center [1341, 659] width 34 height 13
